Goal: Transaction & Acquisition: Purchase product/service

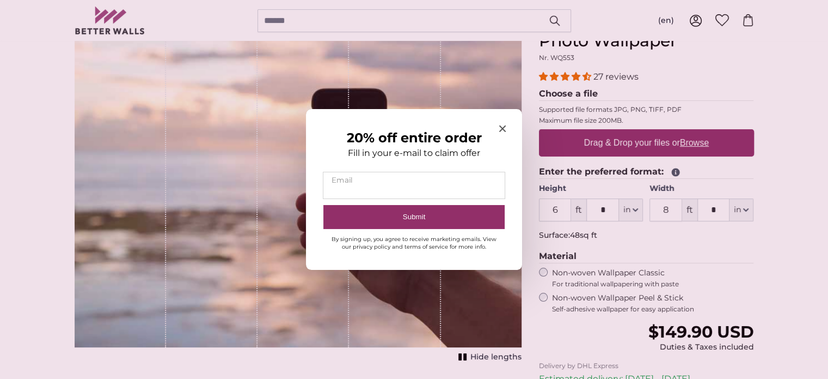
scroll to position [131, 0]
click at [406, 183] on input "*" at bounding box center [414, 185] width 181 height 26
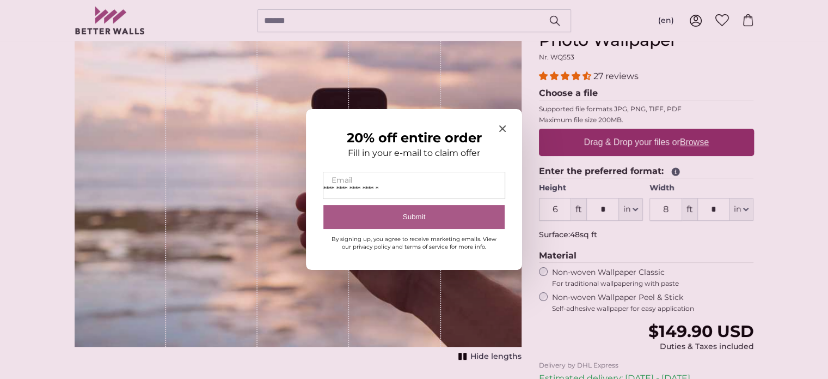
type input "**********"
click at [448, 223] on button "Submit" at bounding box center [414, 217] width 181 height 25
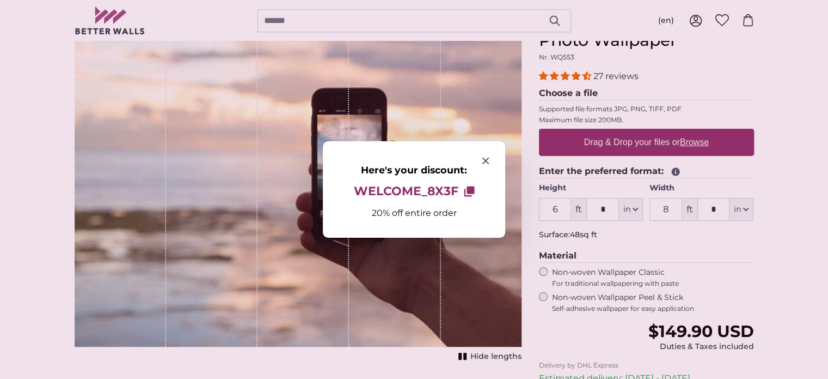
click at [563, 210] on div at bounding box center [414, 189] width 828 height 379
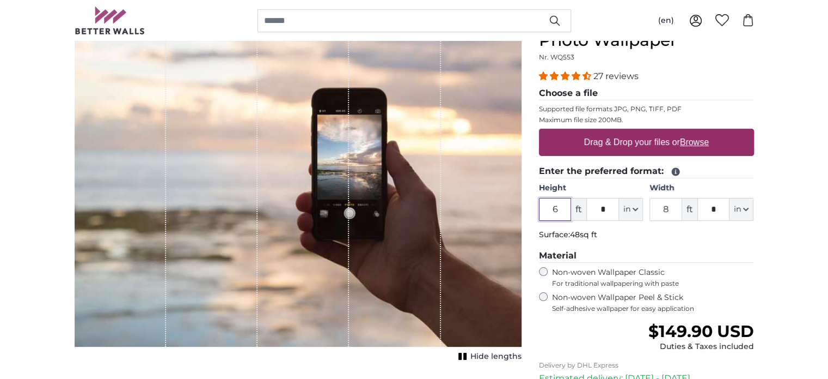
drag, startPoint x: 562, startPoint y: 208, endPoint x: 536, endPoint y: 209, distance: 26.2
click at [536, 209] on div "Personalised Wall Mural Photo Wallpaper Nr. WQ553 27 reviews Choose a file Supp…" at bounding box center [647, 255] width 233 height 489
drag, startPoint x: 564, startPoint y: 208, endPoint x: 489, endPoint y: 222, distance: 76.0
click at [489, 222] on product-detail "Cancel Crop image Hide lengths Personalised Wall Mural Photo Wallpaper Nr. WQ55…" at bounding box center [414, 246] width 697 height 506
type input "8"
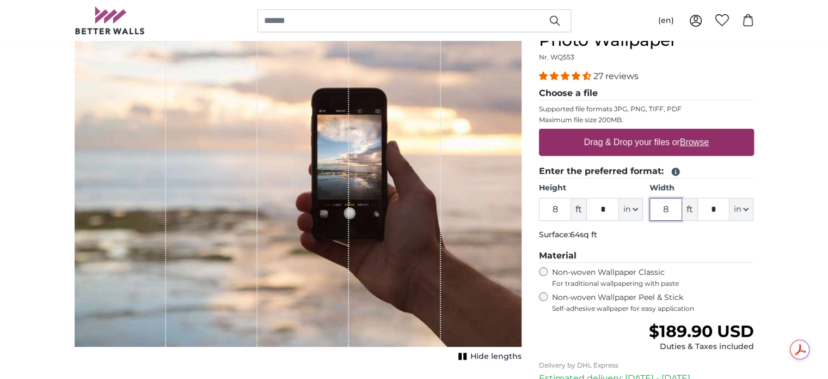
drag, startPoint x: 673, startPoint y: 209, endPoint x: 649, endPoint y: 213, distance: 24.4
click at [649, 213] on div "Height 8 ft * in Centimeter (cm) Inches (inch) Feet (ft. in.) Width 8 ft * in C…" at bounding box center [646, 201] width 215 height 38
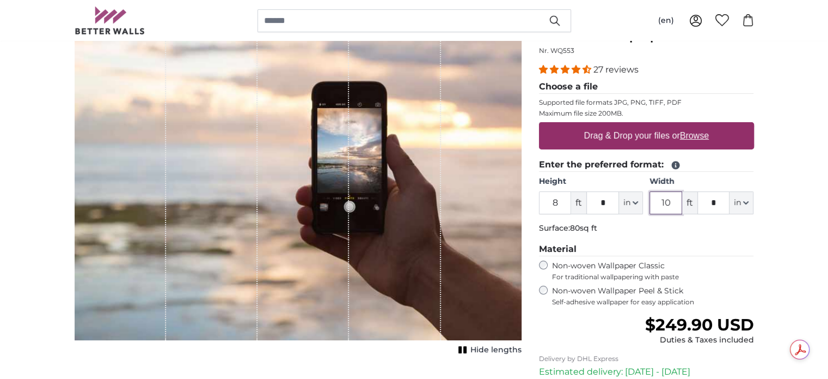
scroll to position [137, 0]
type input "10"
click at [639, 135] on label "Drag & Drop your files or Browse" at bounding box center [646, 136] width 133 height 22
click at [639, 125] on input "Drag & Drop your files or Browse" at bounding box center [646, 123] width 215 height 3
type input "**********"
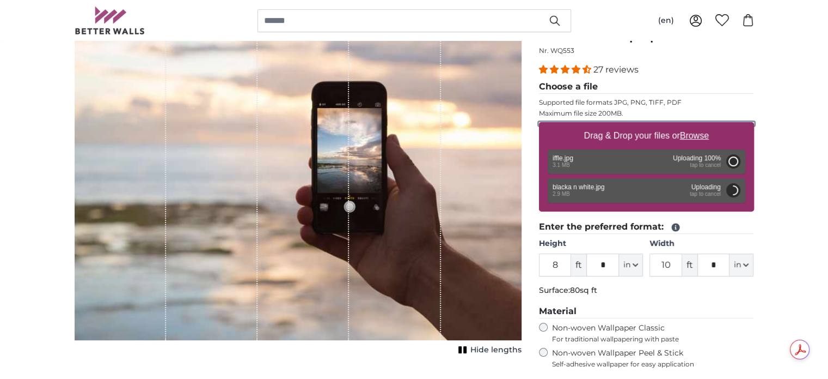
type input "6"
type input "4"
type input "*"
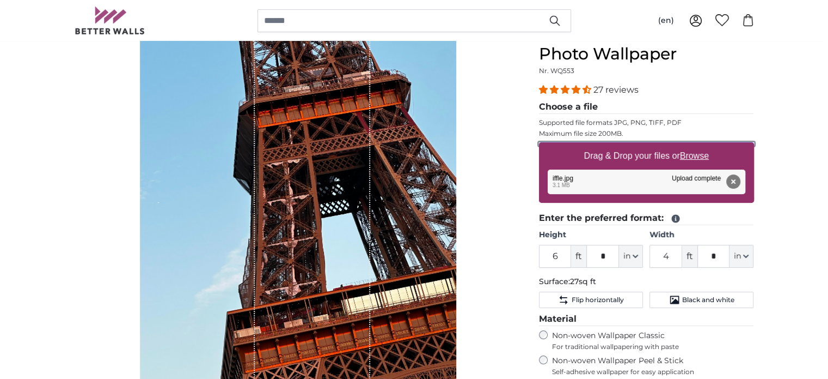
scroll to position [118, 0]
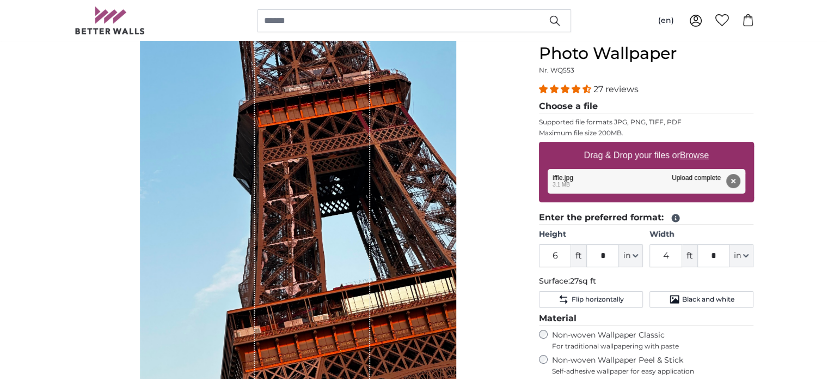
click at [607, 175] on div "Remove Retry Remove Upload Cancel Retry Remove iffle.jpg edit 3.1 MB Upload com…" at bounding box center [647, 181] width 198 height 25
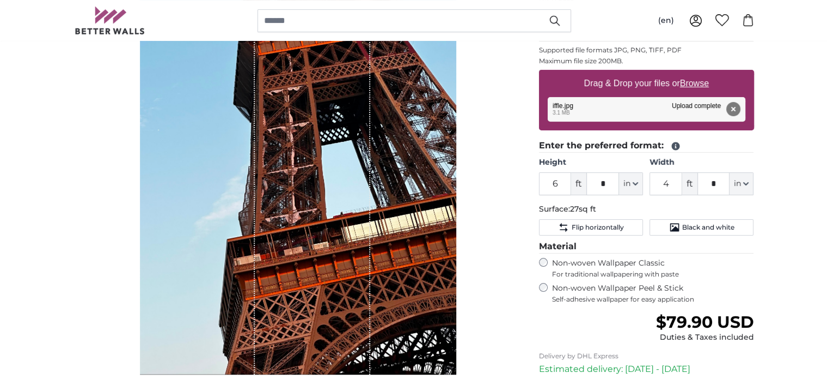
scroll to position [154, 0]
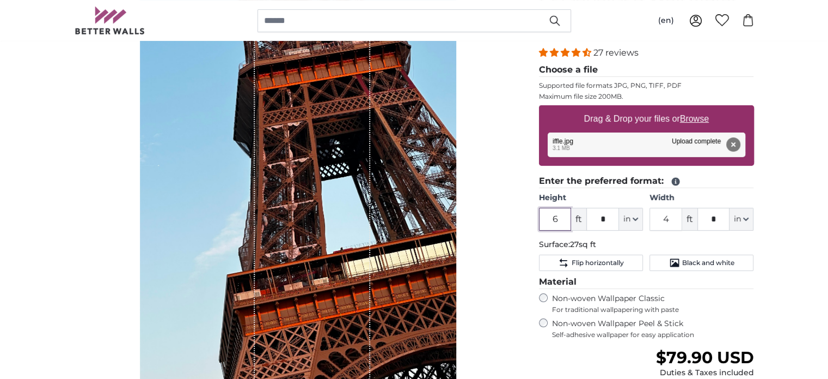
drag, startPoint x: 562, startPoint y: 220, endPoint x: 520, endPoint y: 224, distance: 42.8
click at [520, 224] on product-detail "Cancel Crop image Hide lengths Personalised Wall Mural Photo Wallpaper Nr. WQ55…" at bounding box center [414, 248] width 697 height 556
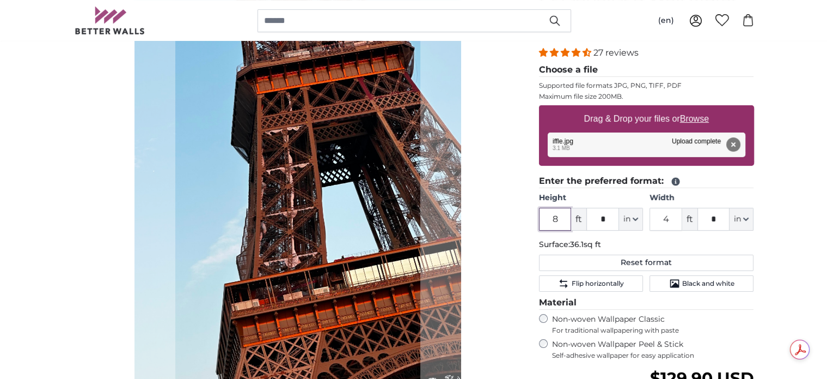
type input "8"
type input "10"
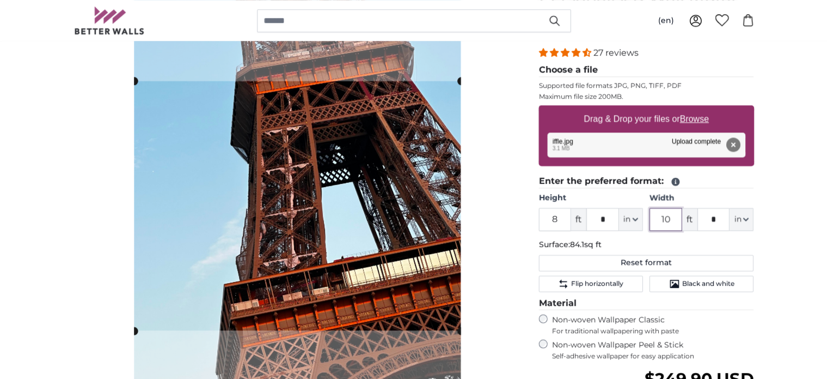
scroll to position [154, 0]
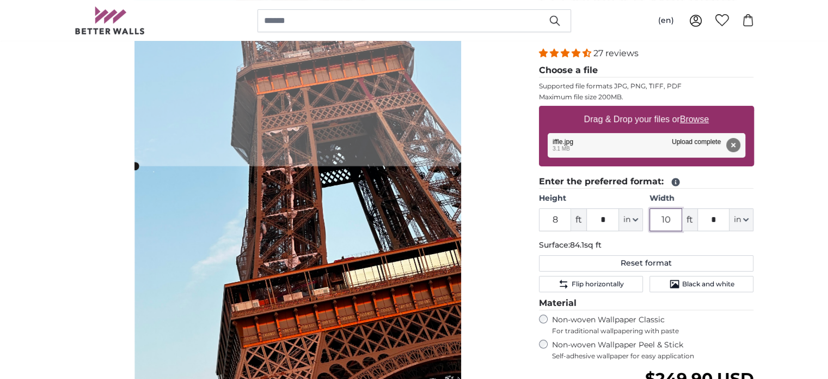
click at [362, 240] on cropper-handle at bounding box center [298, 290] width 327 height 249
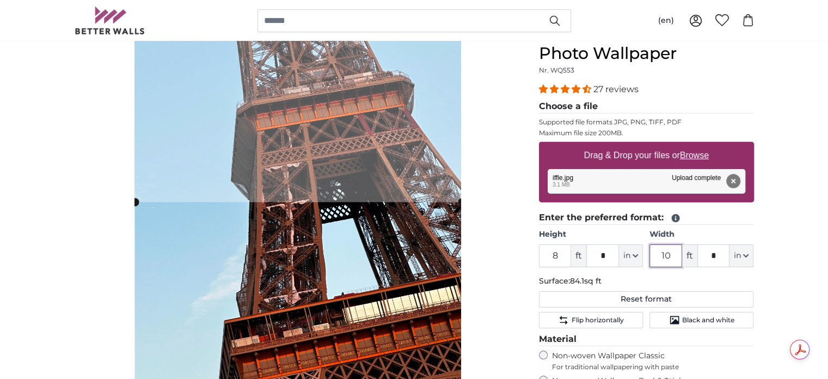
scroll to position [161, 0]
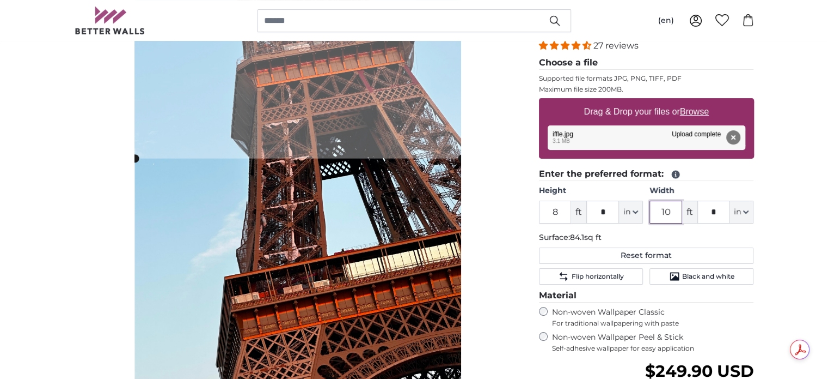
type input "10"
